Goal: Information Seeking & Learning: Understand process/instructions

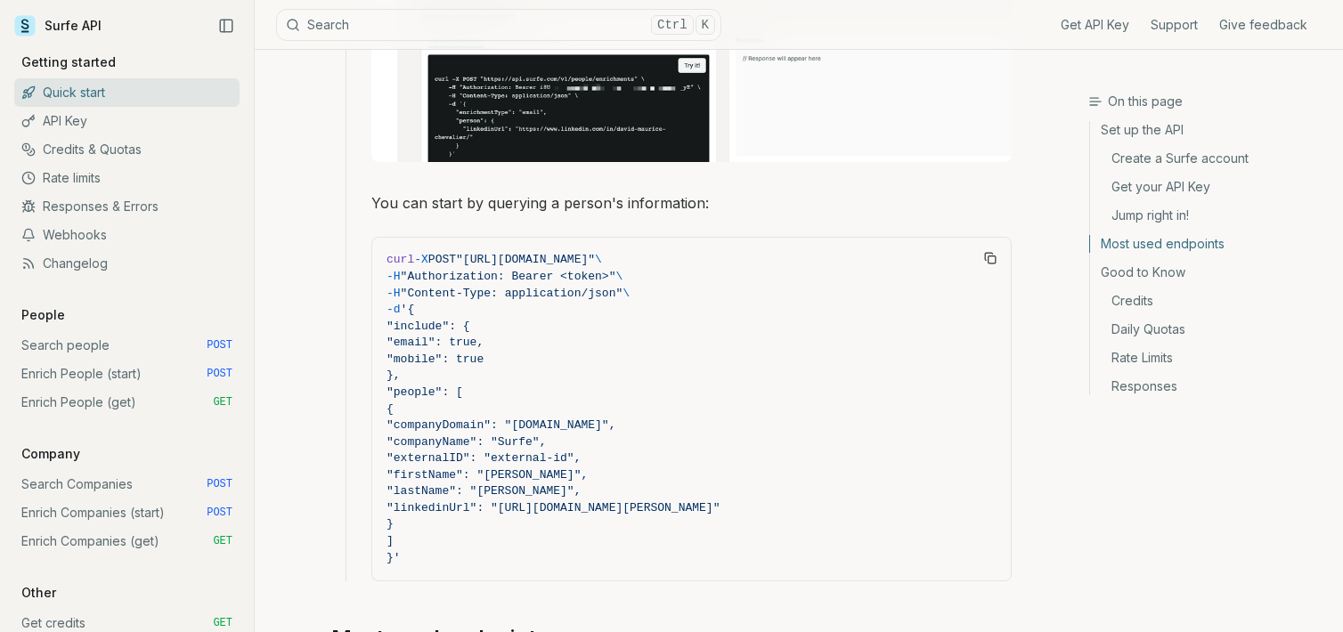
scroll to position [1573, 0]
drag, startPoint x: 431, startPoint y: 353, endPoint x: 481, endPoint y: 353, distance: 49.9
click at [481, 353] on span ""mobile": true" at bounding box center [434, 358] width 97 height 13
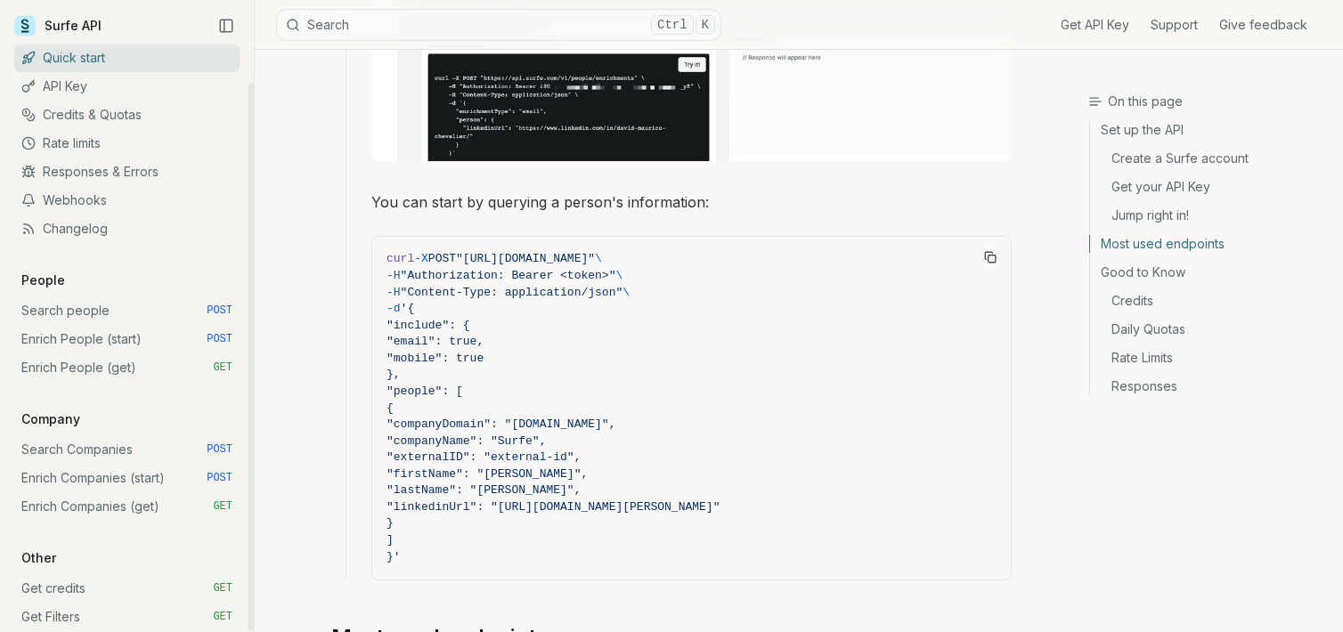
scroll to position [48, 0]
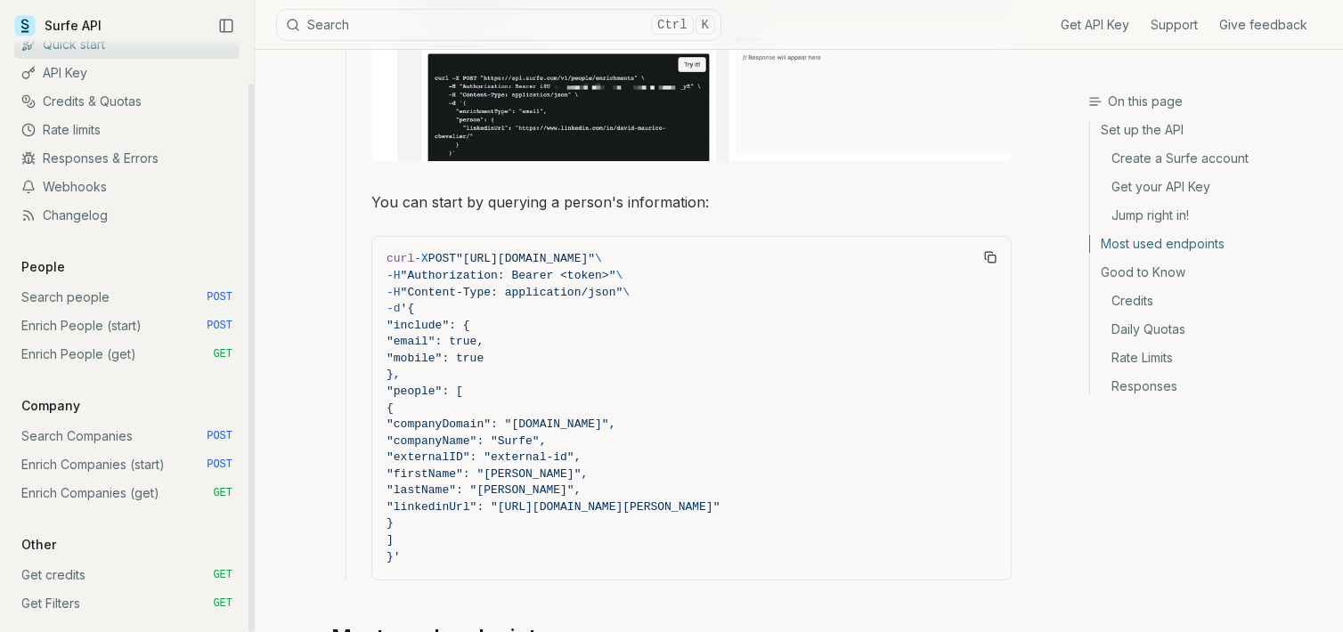
click at [84, 321] on link "Enrich People (start) POST" at bounding box center [126, 326] width 225 height 28
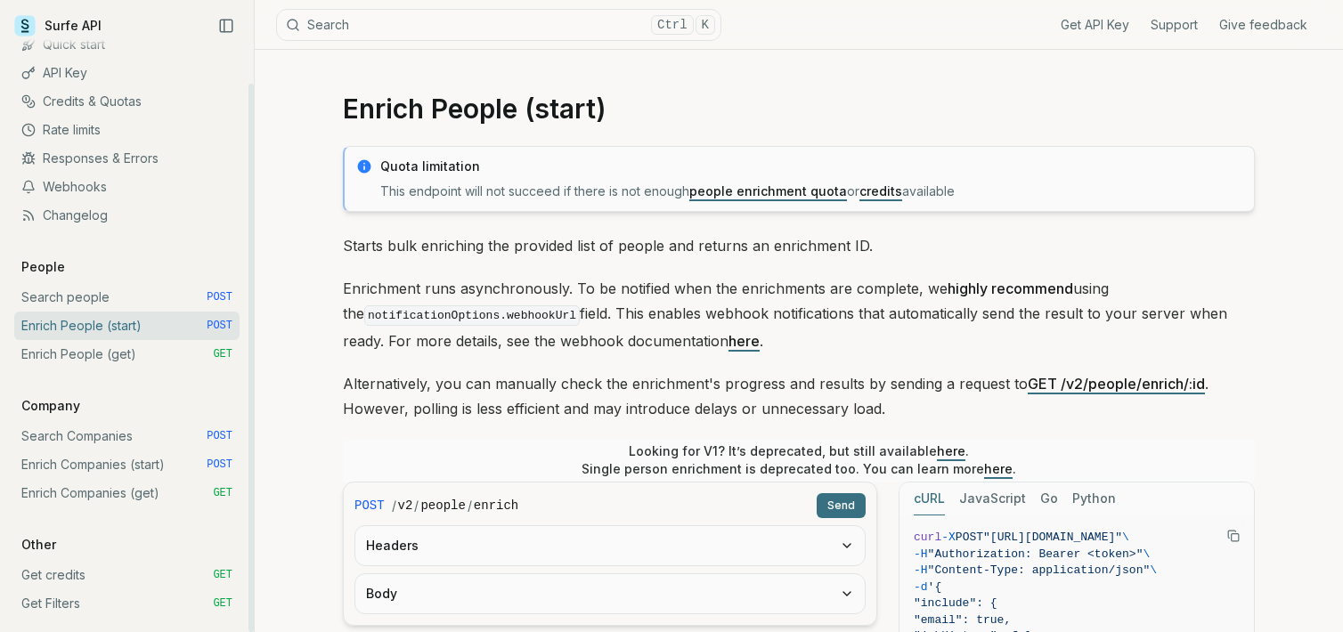
click at [75, 348] on link "Enrich People (get) GET" at bounding box center [126, 354] width 225 height 28
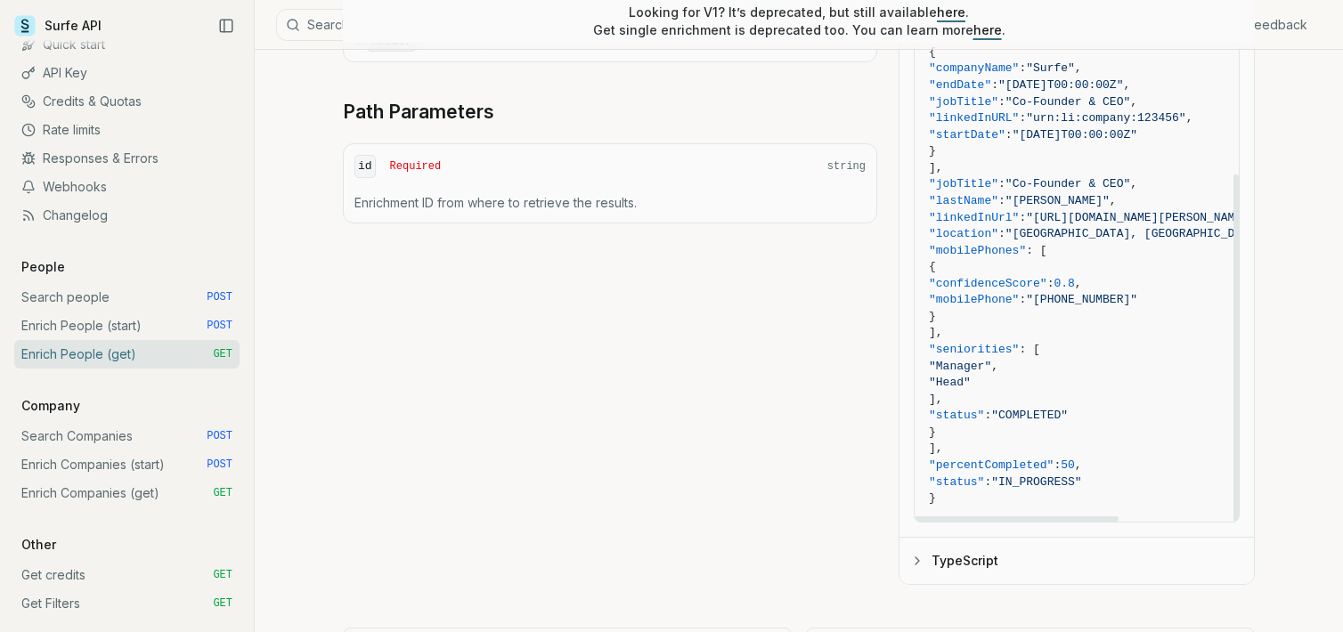
scroll to position [775, 0]
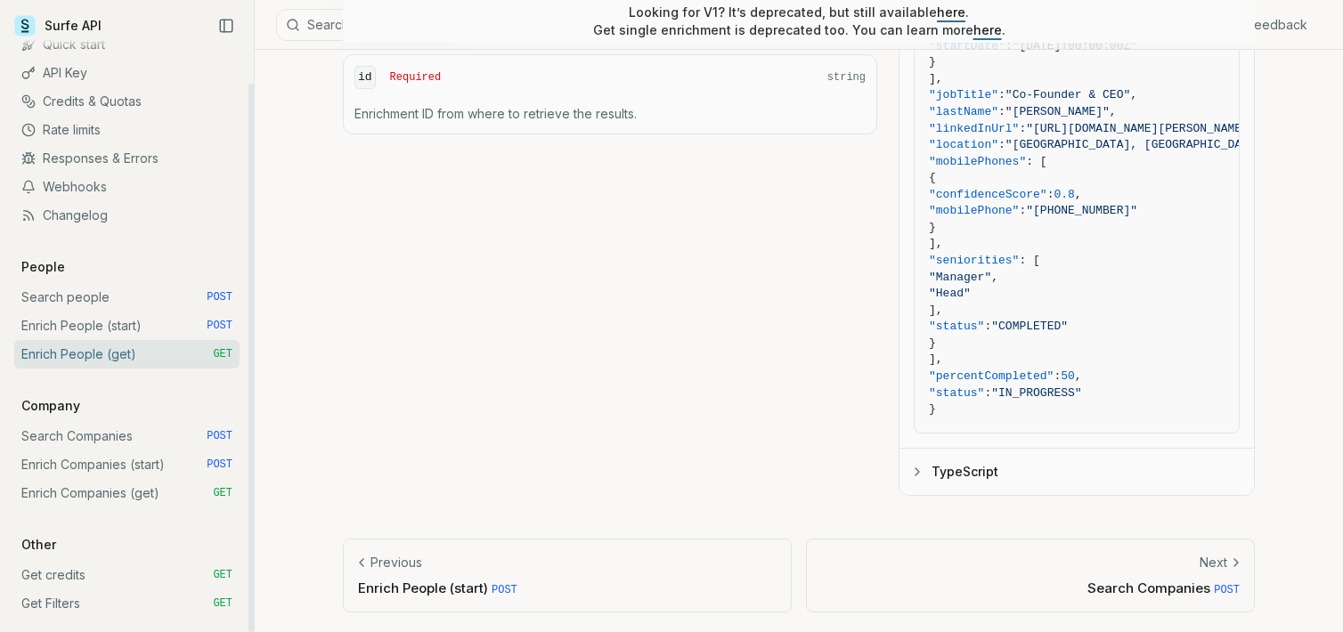
click at [91, 329] on link "Enrich People (start) POST" at bounding box center [126, 326] width 225 height 28
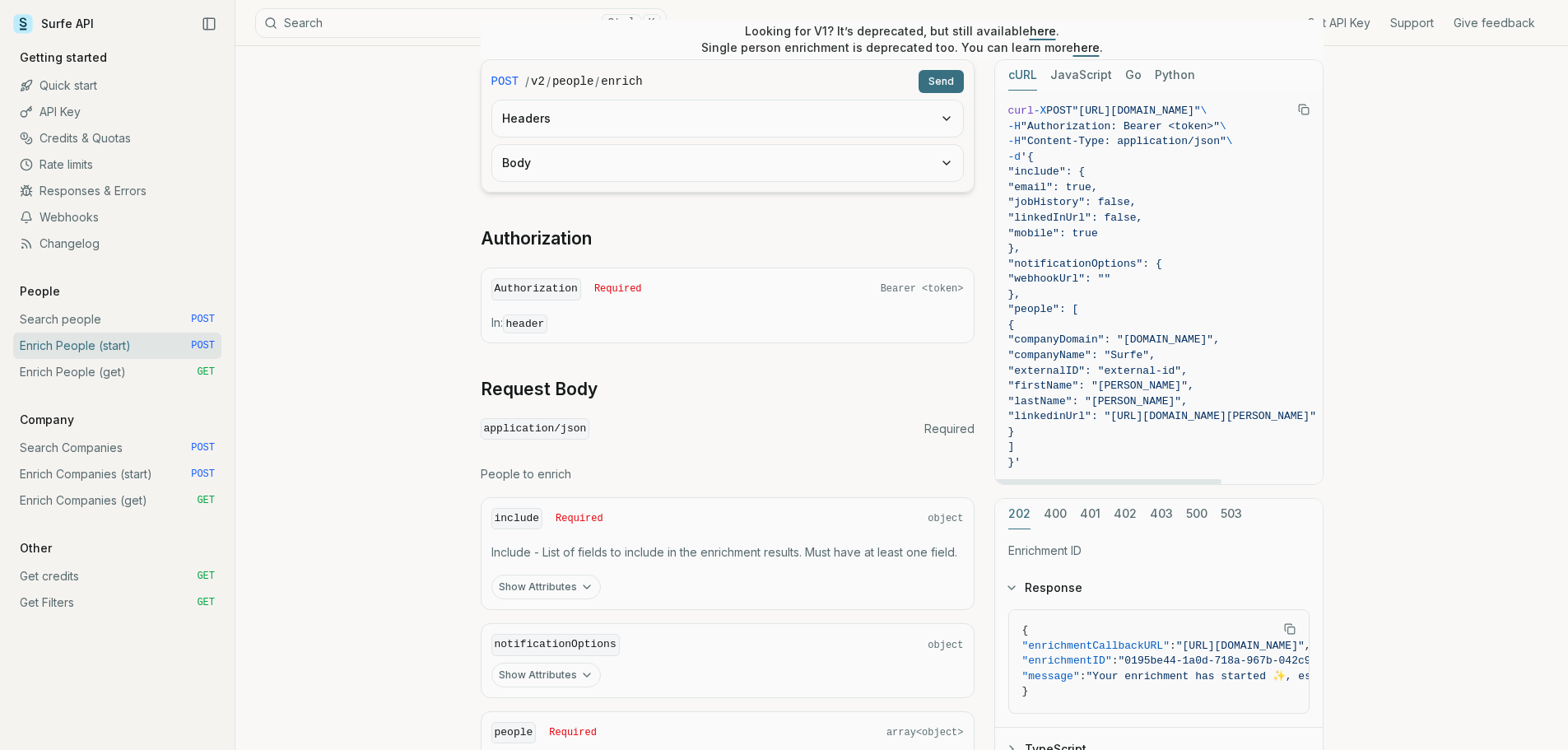
scroll to position [357, 0]
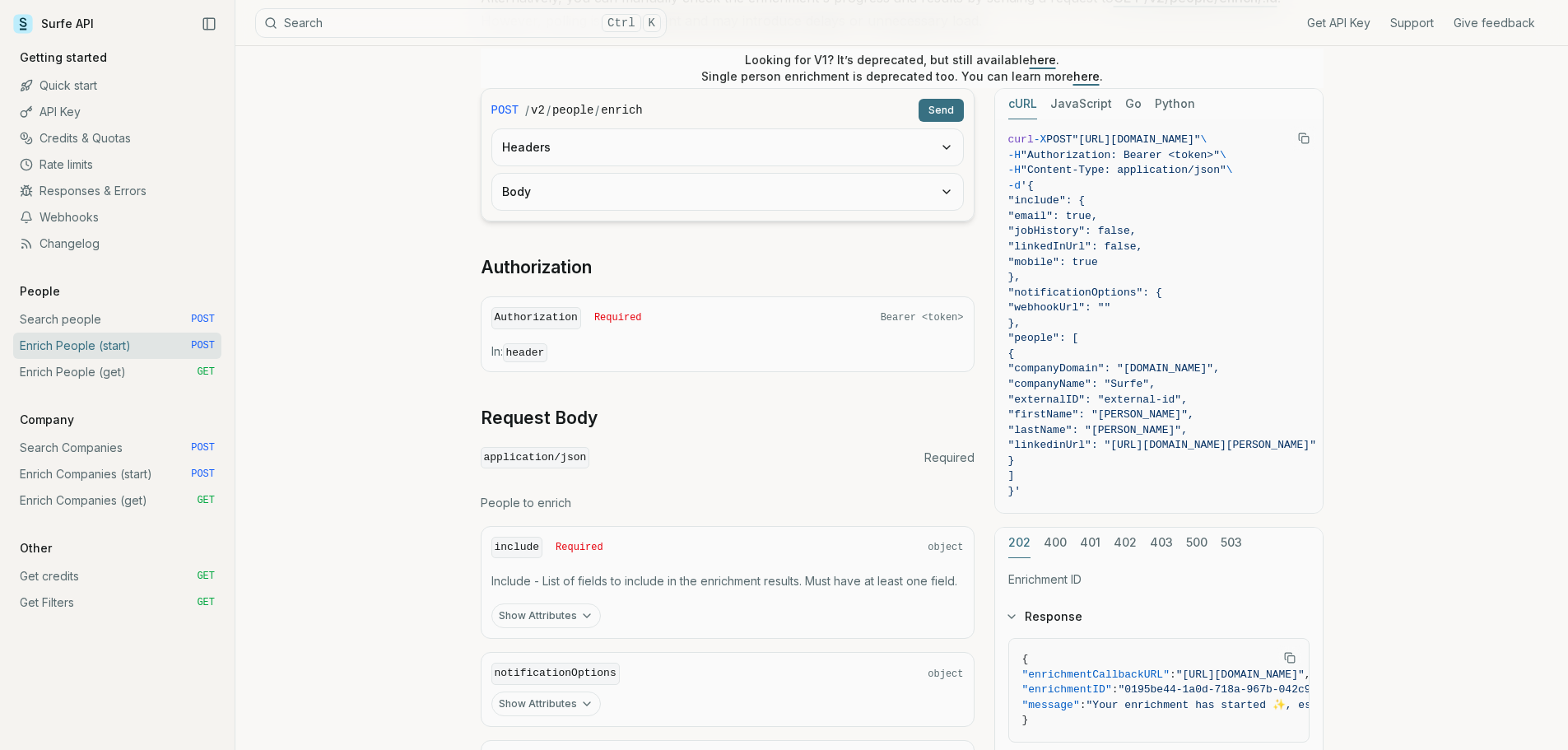
click at [86, 500] on link "Enrich Companies (get) GET" at bounding box center [116, 500] width 208 height 26
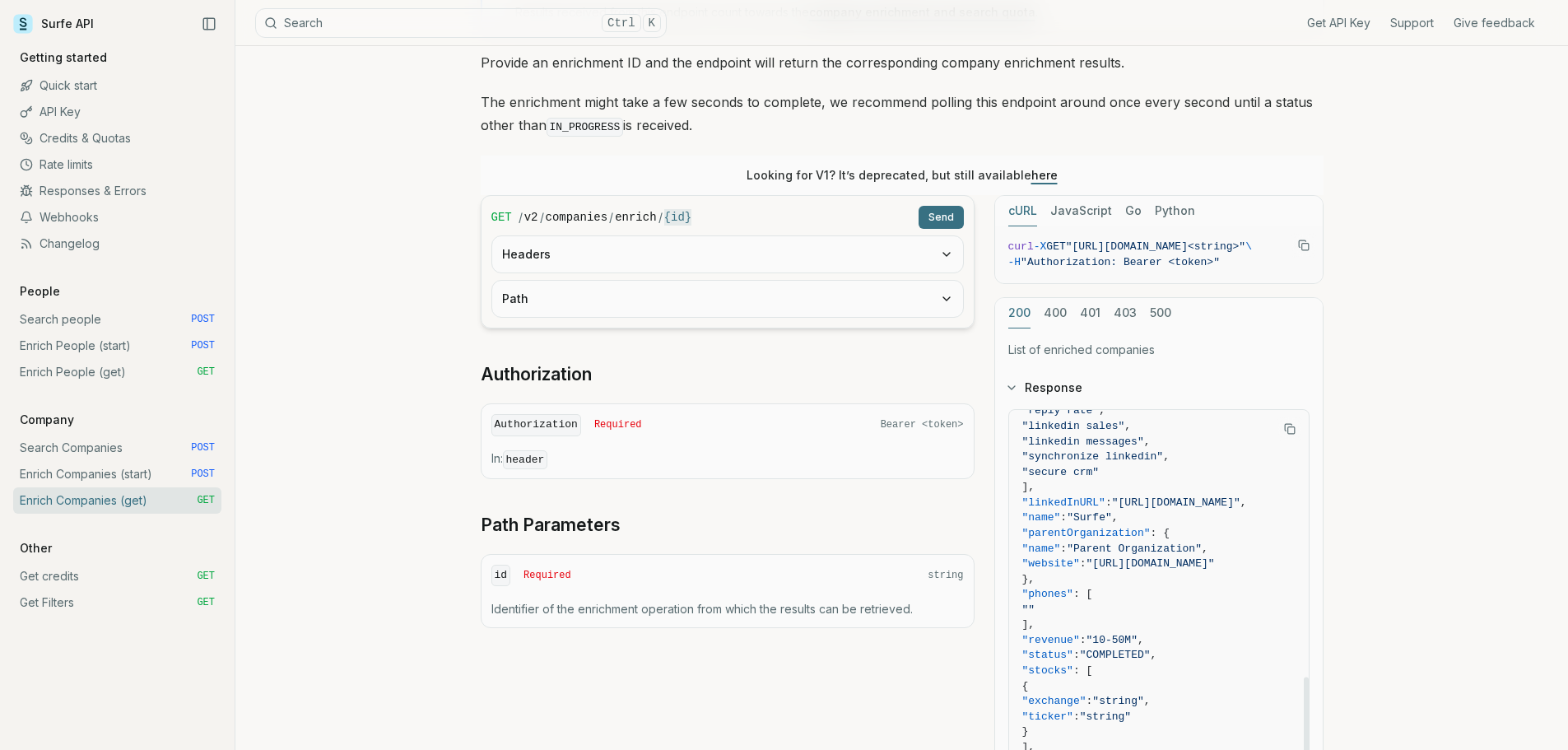
scroll to position [586, 0]
click at [79, 346] on link "Enrich People (start) POST" at bounding box center [116, 346] width 208 height 26
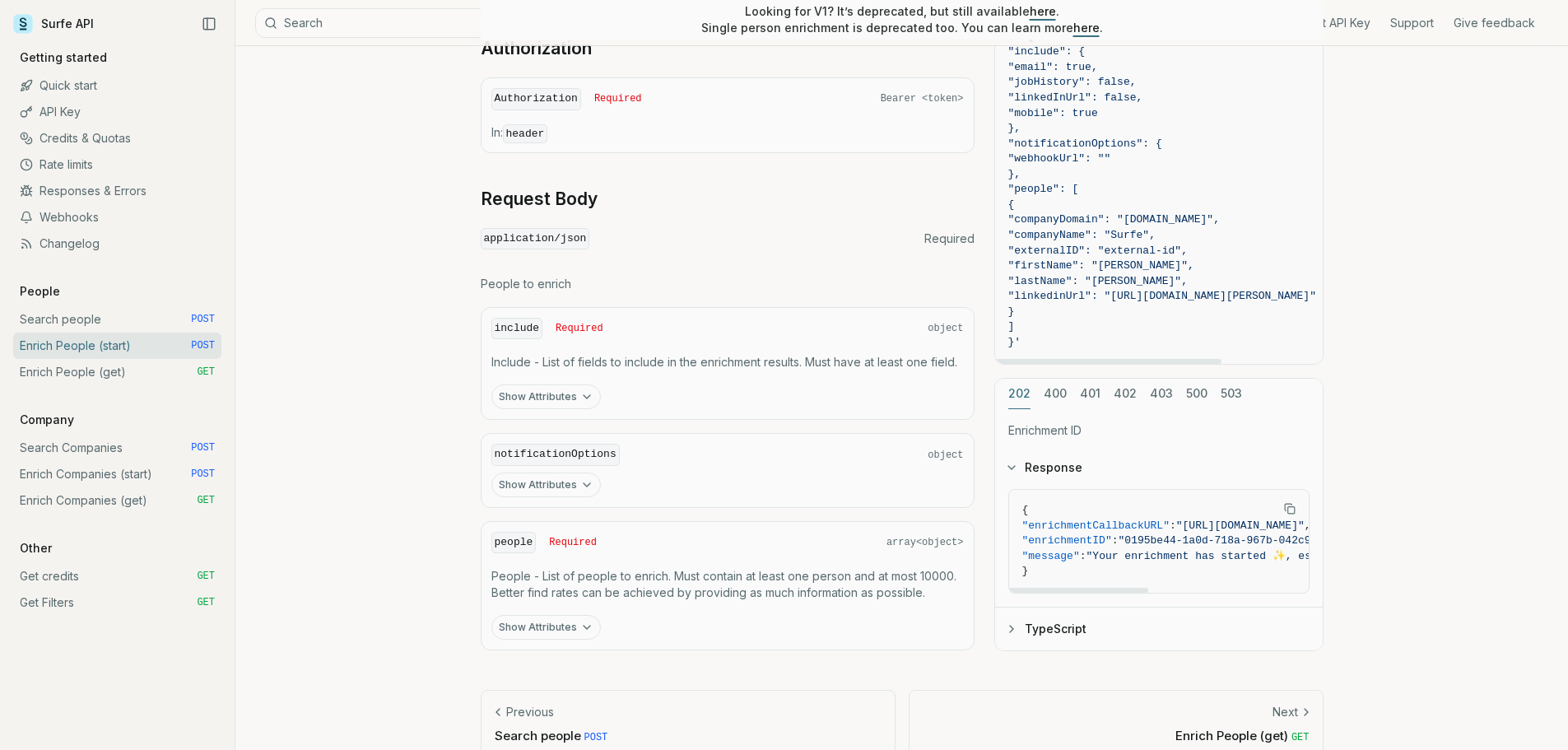
scroll to position [604, 0]
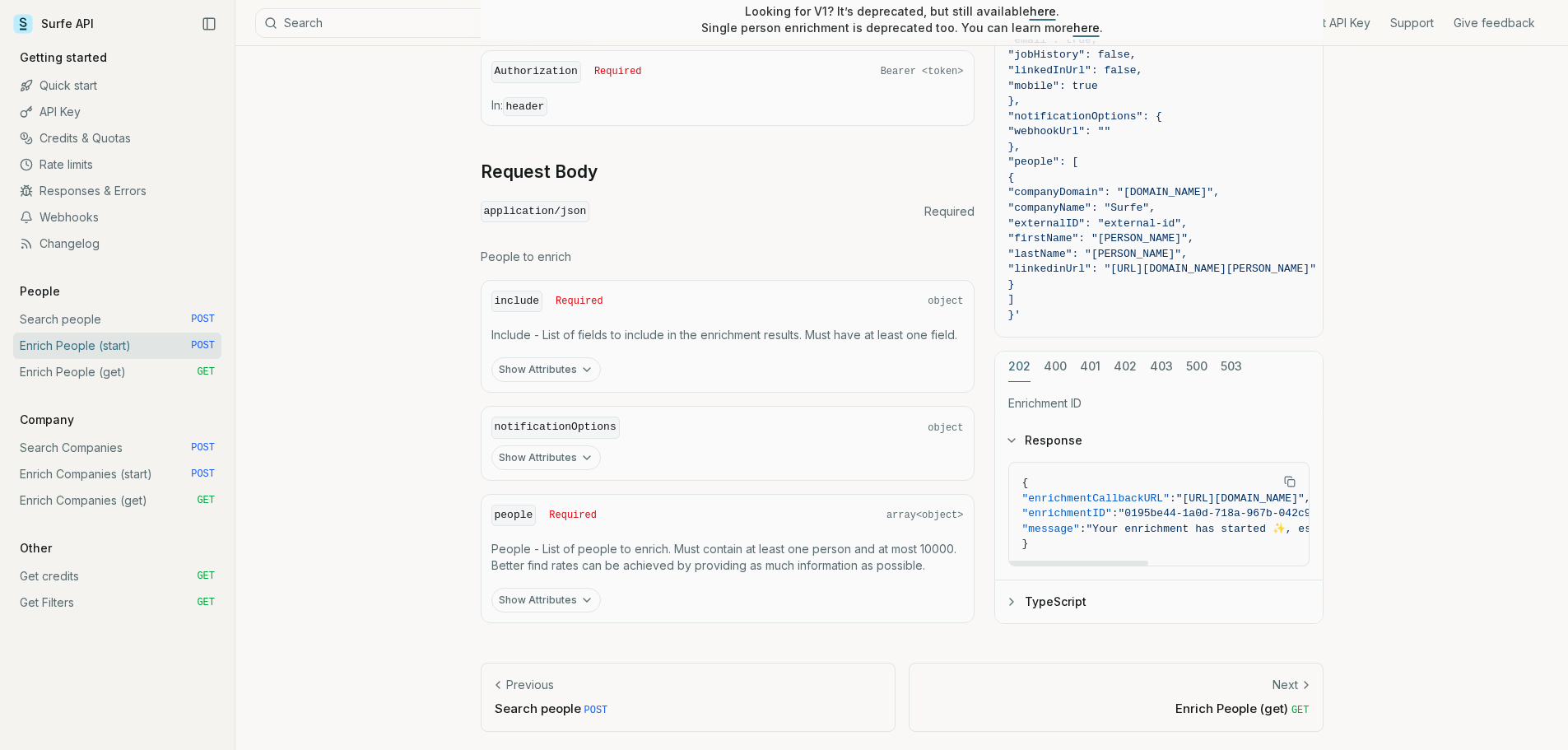
click at [65, 363] on link "Enrich People (get) GET" at bounding box center [116, 372] width 208 height 26
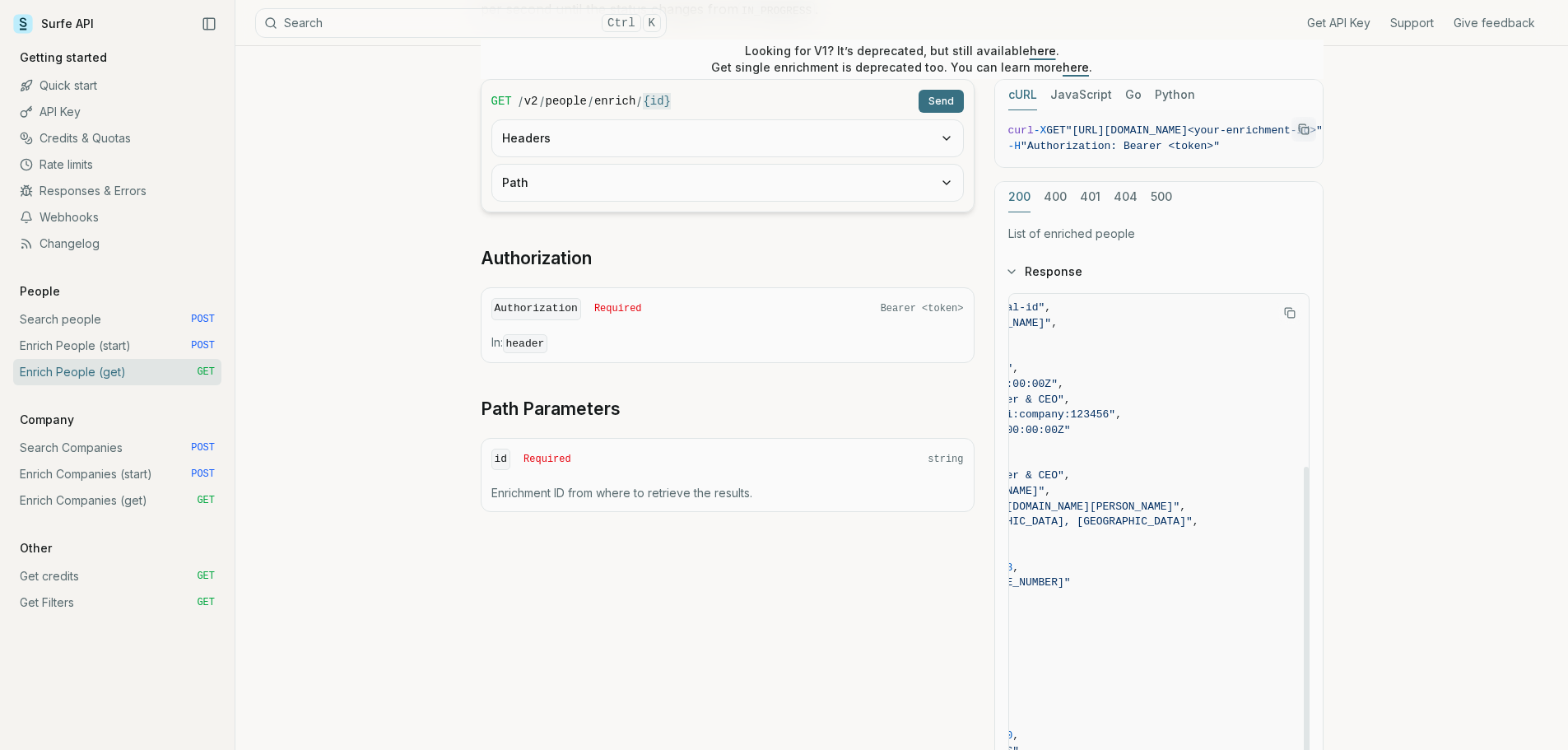
scroll to position [266, 0]
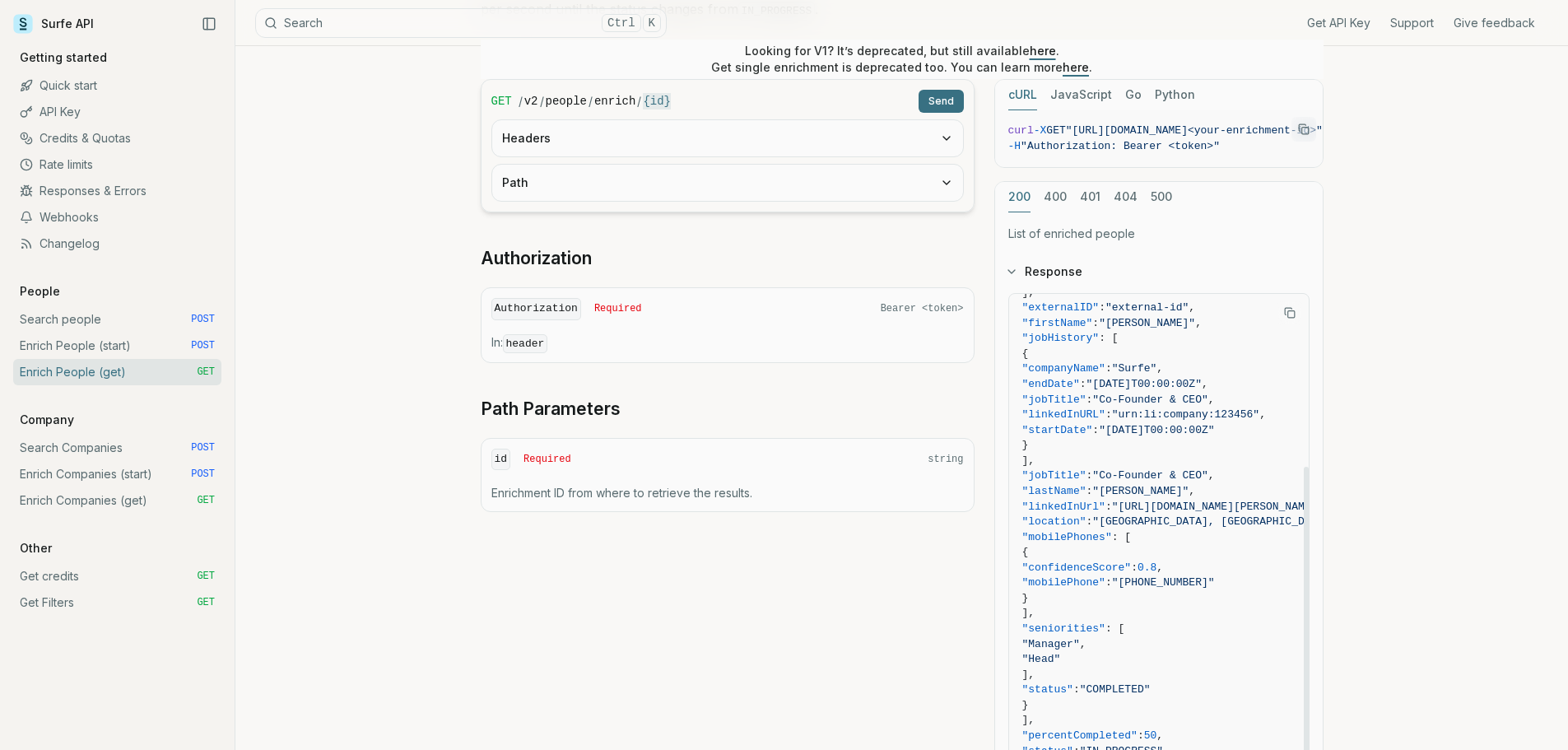
drag, startPoint x: 1056, startPoint y: 534, endPoint x: 1116, endPoint y: 600, distance: 89.2
click at [1116, 584] on code "{ "enrichmentID" : "enrichment-id" , "people" : [ { "companyDomain" : "[DOMAIN_…" at bounding box center [1231, 408] width 417 height 733
click at [1116, 584] on span "}" at bounding box center [1231, 598] width 417 height 16
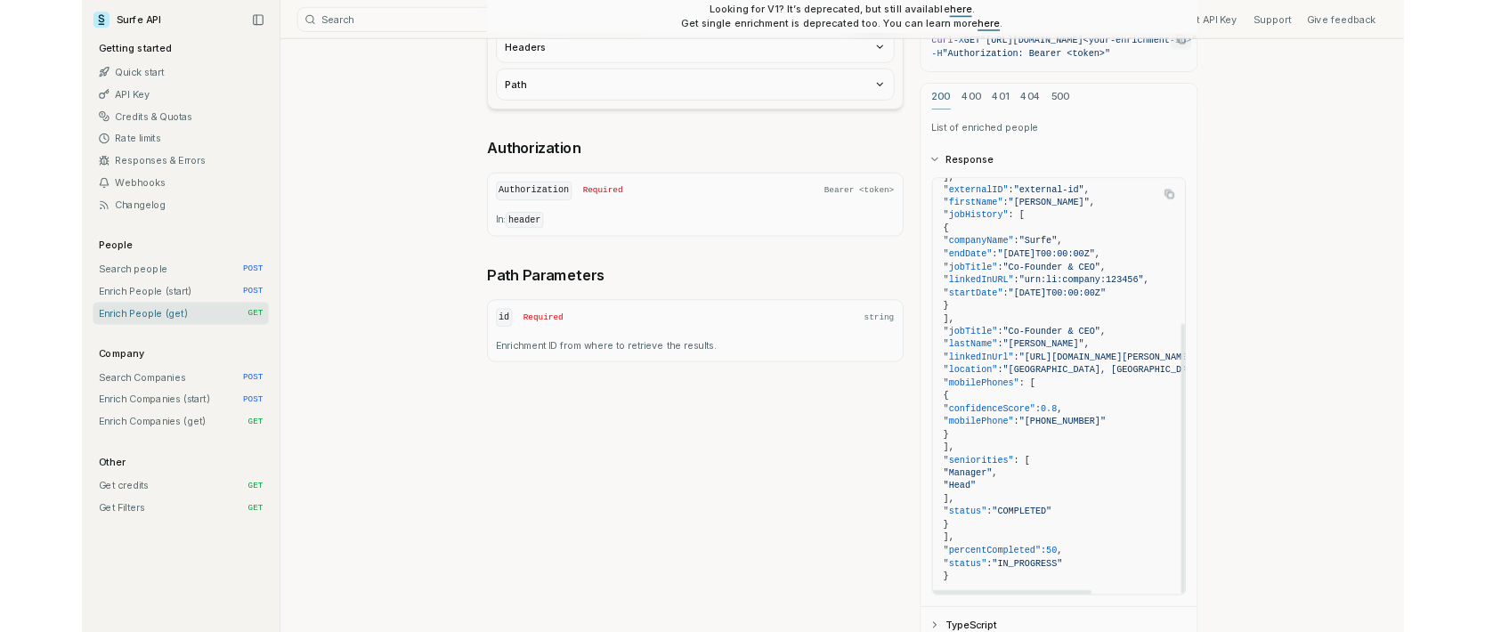
scroll to position [356, 0]
